Goal: Task Accomplishment & Management: Complete application form

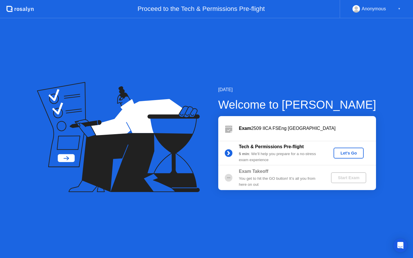
click at [353, 154] on div "Let's Go" at bounding box center [349, 153] width 26 height 5
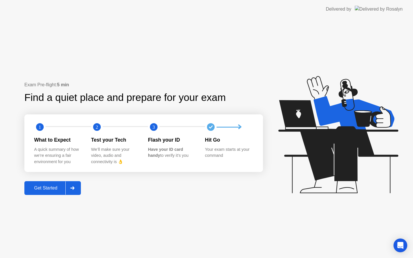
click at [49, 191] on button "Get Started" at bounding box center [52, 188] width 56 height 14
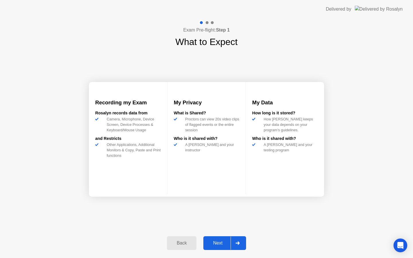
click at [214, 243] on div "Next" at bounding box center [218, 243] width 26 height 5
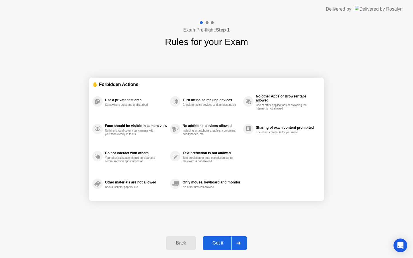
click at [216, 244] on div "Got it" at bounding box center [217, 243] width 27 height 5
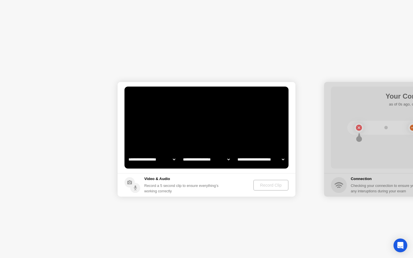
select select "**********"
select select "*******"
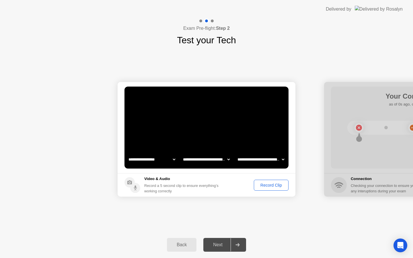
click at [273, 187] on div "Record Clip" at bounding box center [271, 185] width 31 height 5
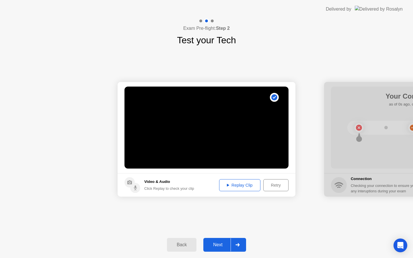
click at [235, 190] on button "Replay Clip" at bounding box center [239, 185] width 41 height 12
click at [247, 186] on div "Replay Clip" at bounding box center [239, 185] width 37 height 5
click at [218, 244] on div "Next" at bounding box center [218, 244] width 26 height 5
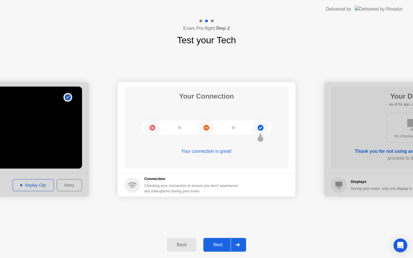
click at [216, 246] on div "Next" at bounding box center [218, 244] width 26 height 5
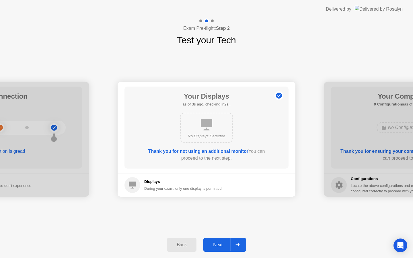
click at [218, 247] on div "Next" at bounding box center [218, 244] width 26 height 5
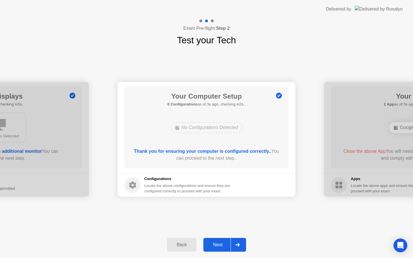
click at [226, 244] on div "Next" at bounding box center [218, 244] width 26 height 5
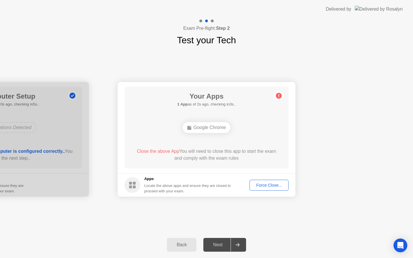
click at [270, 189] on button "Force Close..." at bounding box center [268, 185] width 39 height 11
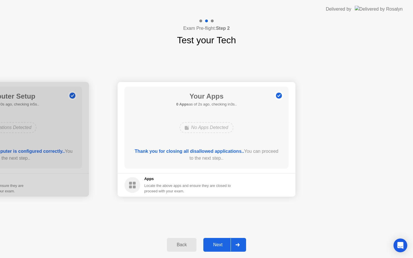
click at [214, 245] on div "Next" at bounding box center [218, 244] width 26 height 5
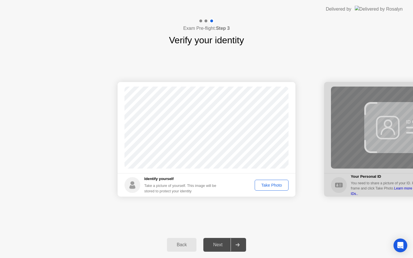
click at [270, 186] on div "Take Photo" at bounding box center [272, 185] width 30 height 5
click at [270, 186] on div "Retake" at bounding box center [275, 185] width 22 height 5
click at [270, 186] on div "Take Photo" at bounding box center [272, 185] width 30 height 5
click at [270, 189] on button "Retake" at bounding box center [275, 185] width 26 height 11
click at [270, 189] on button "Take Photo" at bounding box center [272, 185] width 34 height 11
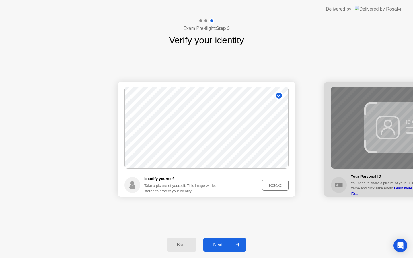
click at [218, 240] on button "Next" at bounding box center [224, 245] width 43 height 14
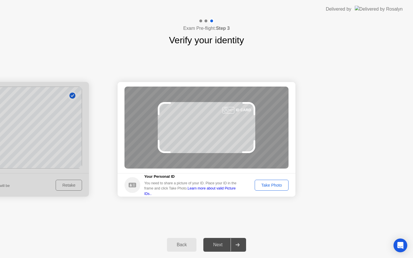
click at [276, 184] on div "Take Photo" at bounding box center [272, 185] width 30 height 5
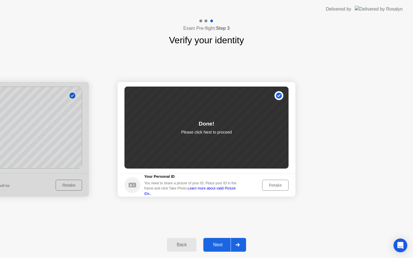
click at [212, 245] on div "Next" at bounding box center [218, 244] width 26 height 5
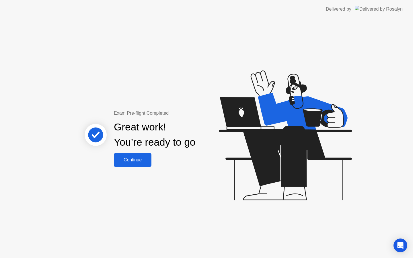
click at [132, 163] on button "Continue" at bounding box center [133, 160] width 38 height 14
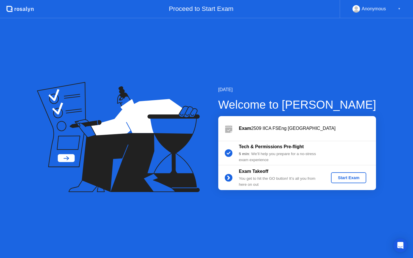
click at [355, 177] on div "Start Exam" at bounding box center [348, 177] width 31 height 5
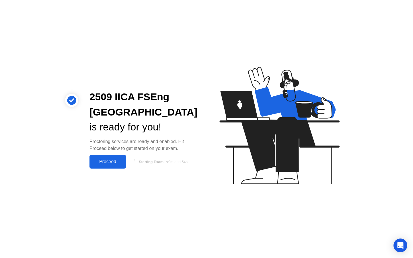
click at [113, 164] on div "Proceed" at bounding box center [107, 161] width 33 height 5
